Goal: Task Accomplishment & Management: Complete application form

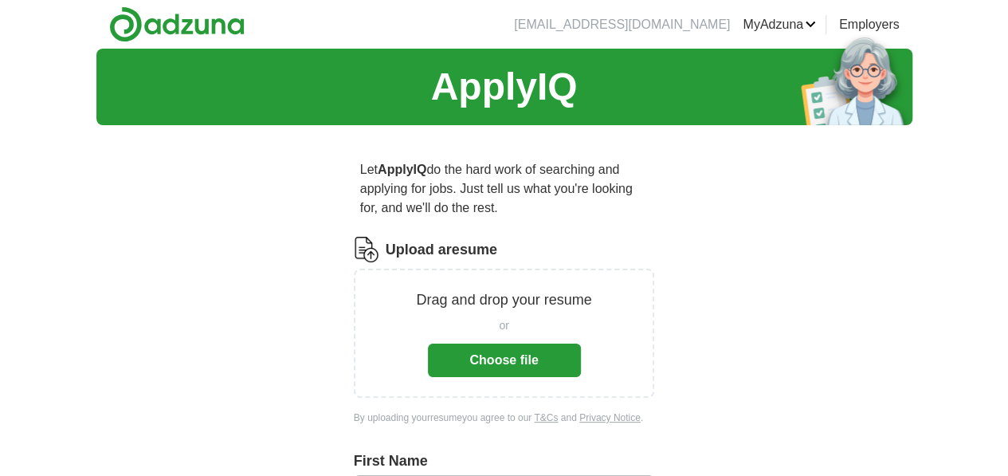
click at [482, 343] on button "Choose file" at bounding box center [504, 359] width 153 height 33
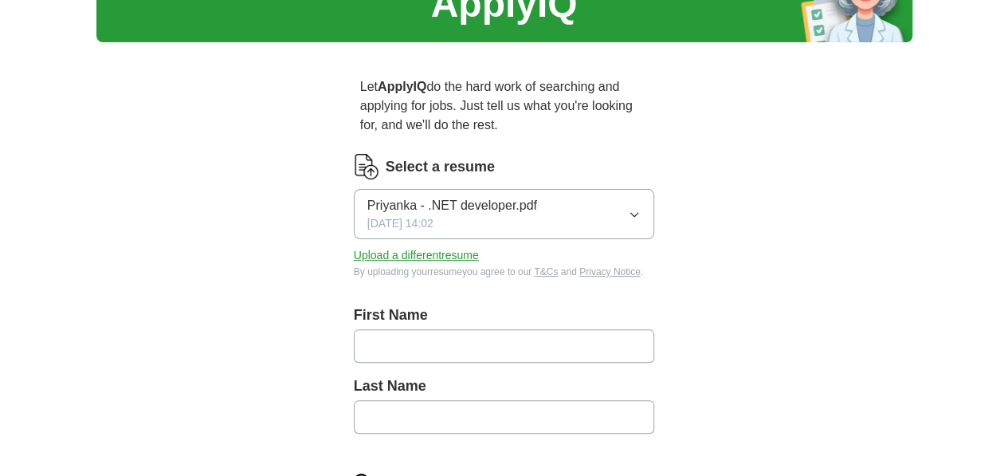
scroll to position [96, 0]
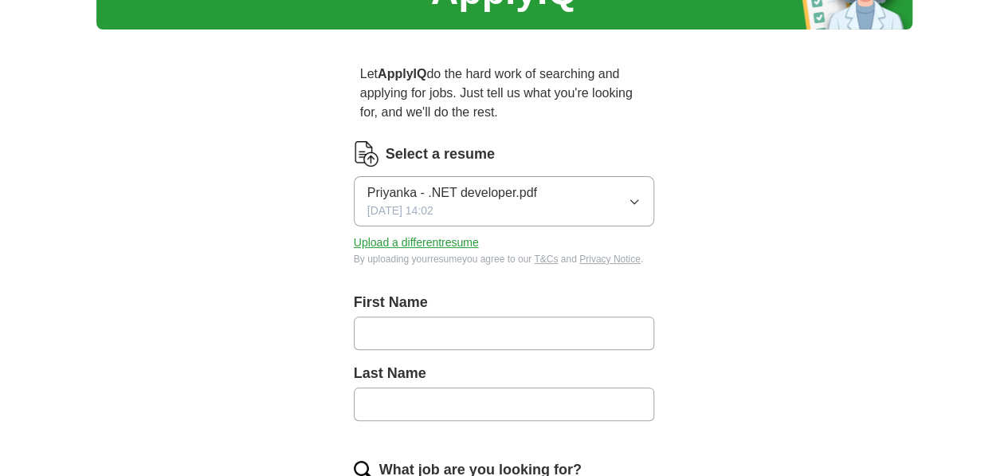
click at [405, 316] on input "text" at bounding box center [504, 332] width 301 height 33
type input "********"
click at [375, 387] on input "text" at bounding box center [504, 403] width 301 height 33
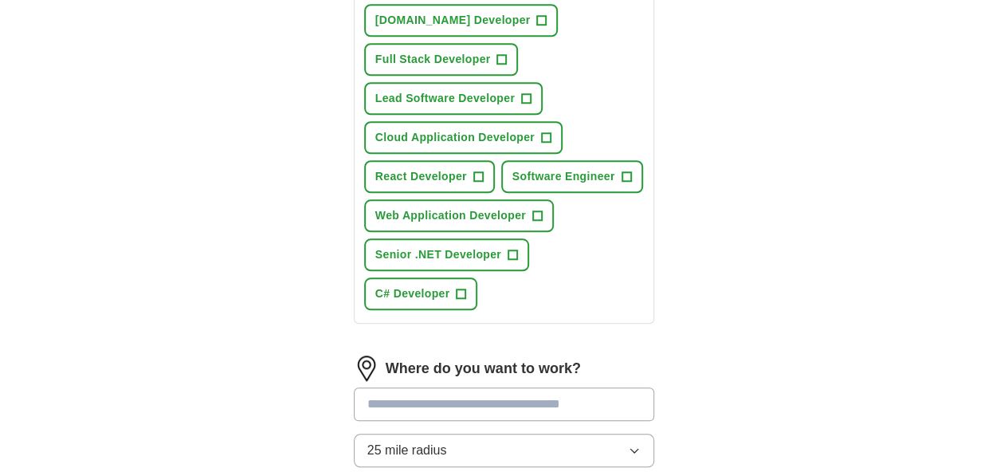
scroll to position [656, 0]
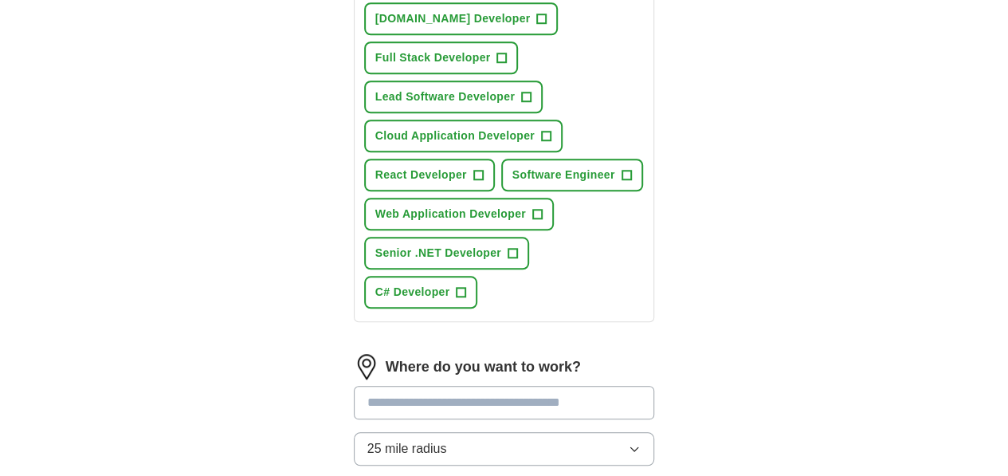
type input "****"
click at [511, 386] on input at bounding box center [504, 402] width 301 height 33
click at [512, 434] on form "Select a resume Priyanka - .NET developer.pdf [DATE] 14:02 Upload a different r…" at bounding box center [504, 97] width 301 height 1035
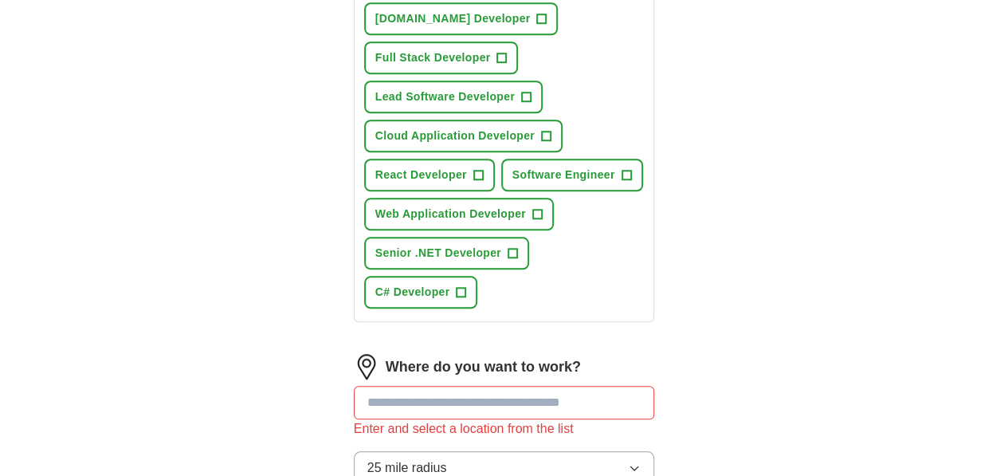
click at [496, 386] on input at bounding box center [504, 402] width 301 height 33
click at [496, 386] on input "*" at bounding box center [504, 402] width 301 height 33
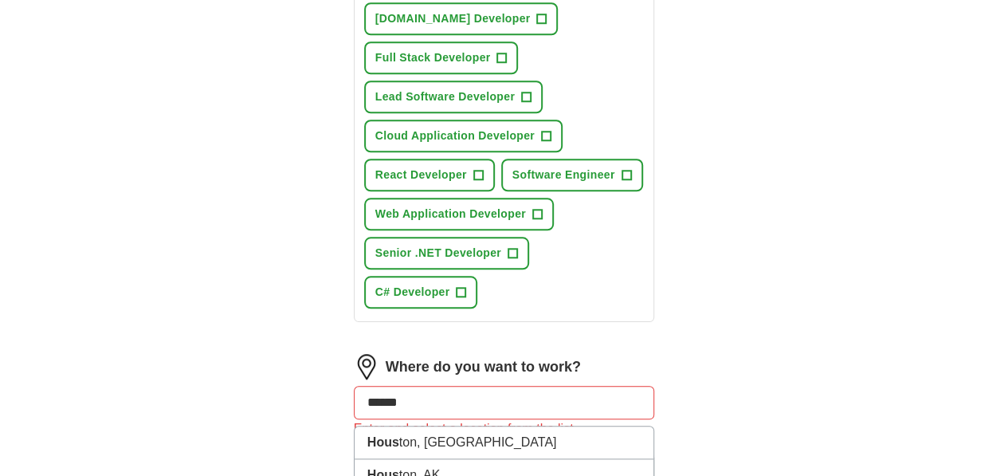
type input "*******"
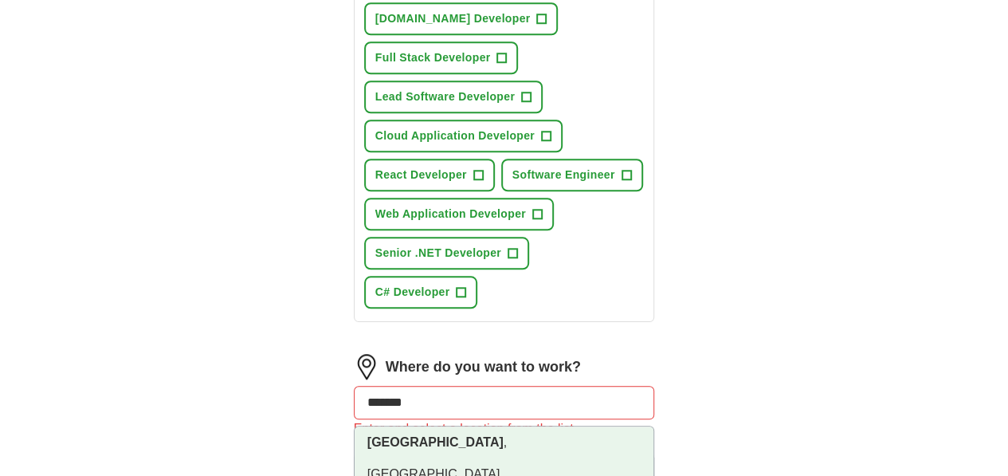
click at [413, 426] on li "[GEOGRAPHIC_DATA] , [GEOGRAPHIC_DATA]" at bounding box center [505, 458] width 300 height 65
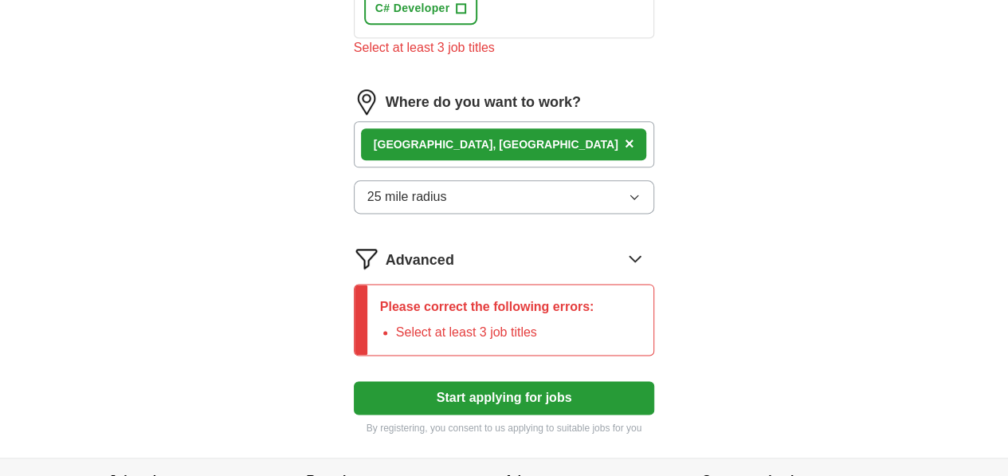
scroll to position [941, 0]
click at [503, 380] on button "Start applying for jobs" at bounding box center [504, 396] width 301 height 33
click at [641, 190] on icon "button" at bounding box center [634, 196] width 13 height 13
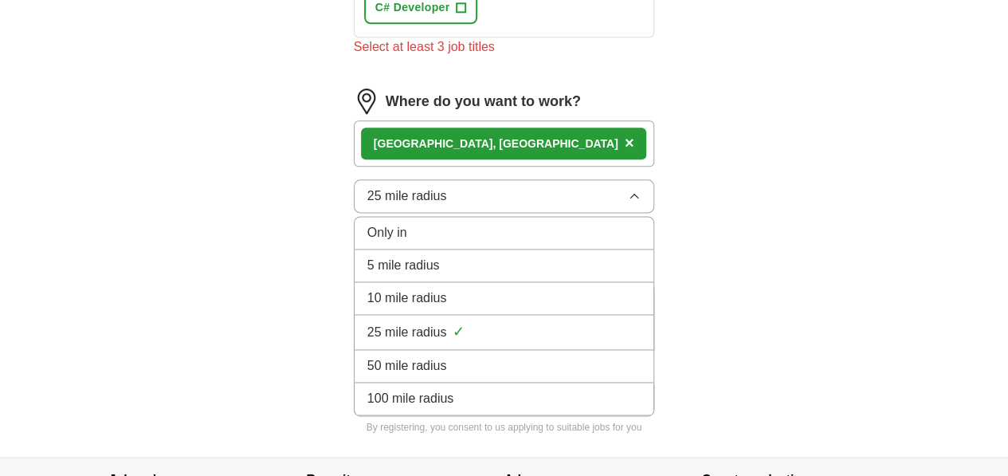
click at [367, 389] on span "100 mile radius" at bounding box center [410, 398] width 87 height 19
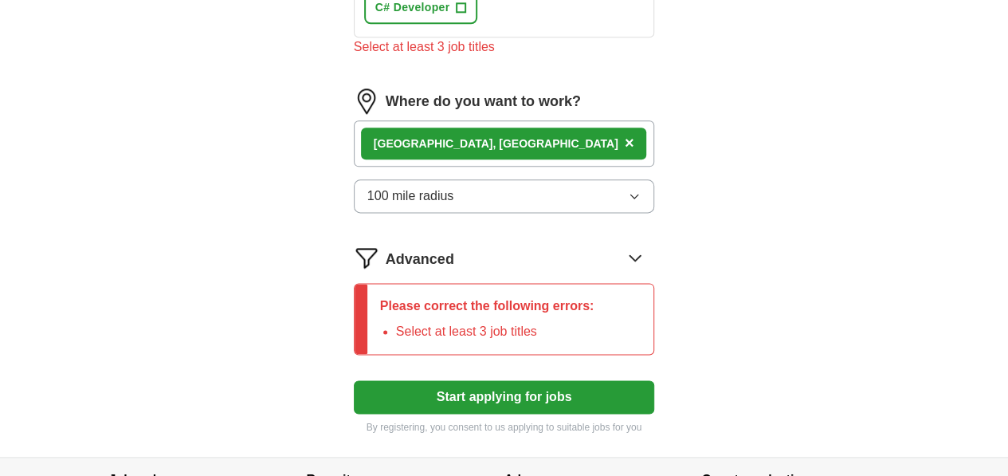
click at [496, 380] on button "Start applying for jobs" at bounding box center [504, 396] width 301 height 33
